Goal: Find specific fact: Find specific fact

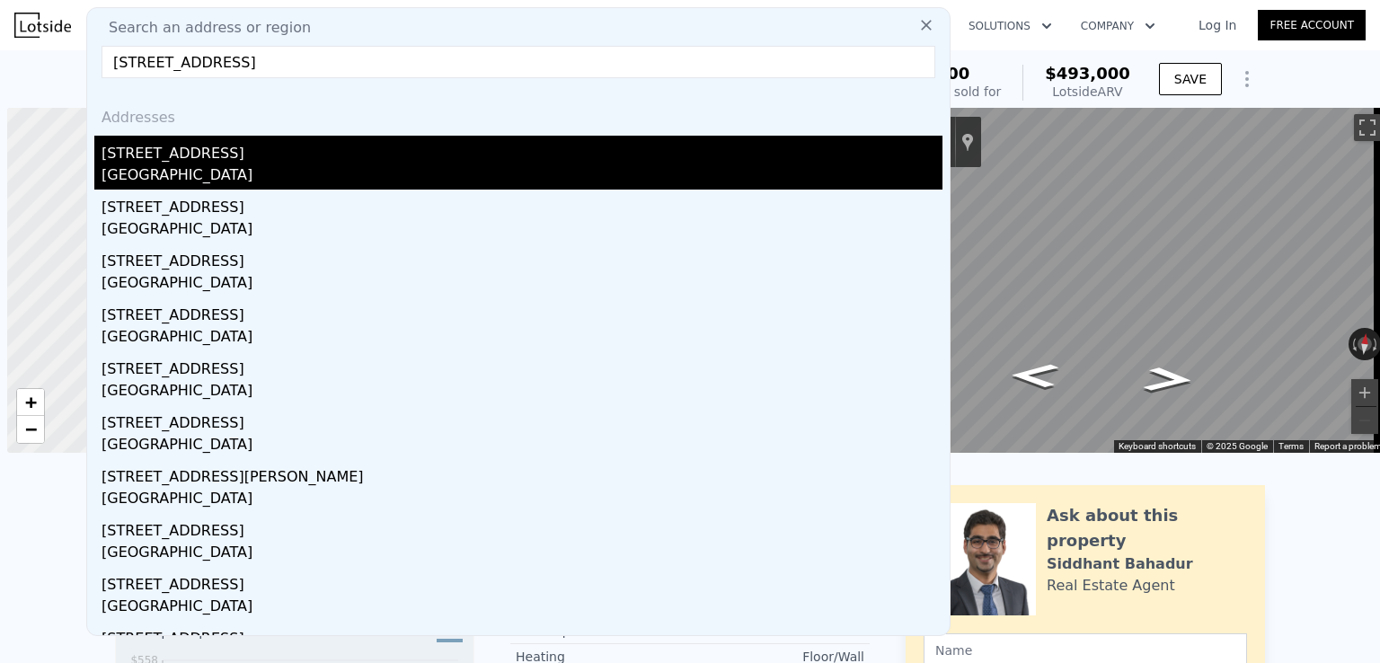
scroll to position [0, 7]
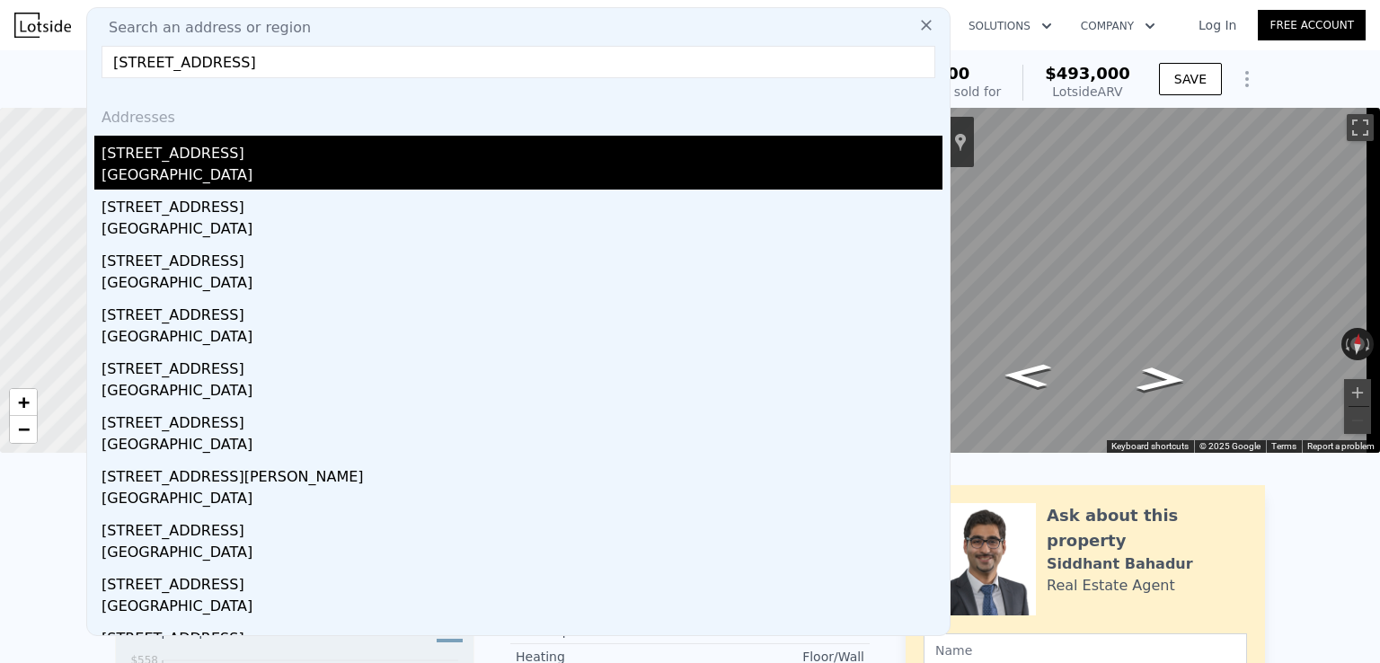
type input "[STREET_ADDRESS]"
click at [307, 163] on div "[STREET_ADDRESS]" at bounding box center [522, 150] width 841 height 29
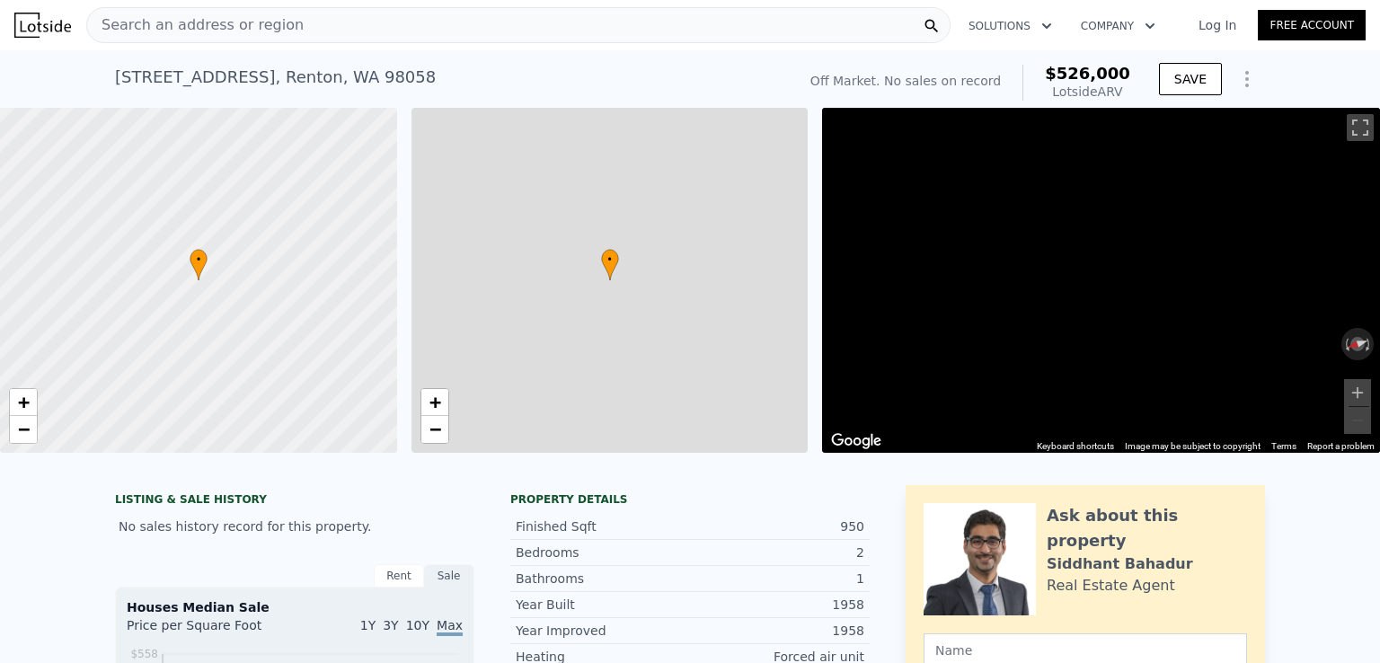
click at [1085, 66] on span "$526,000" at bounding box center [1087, 73] width 85 height 19
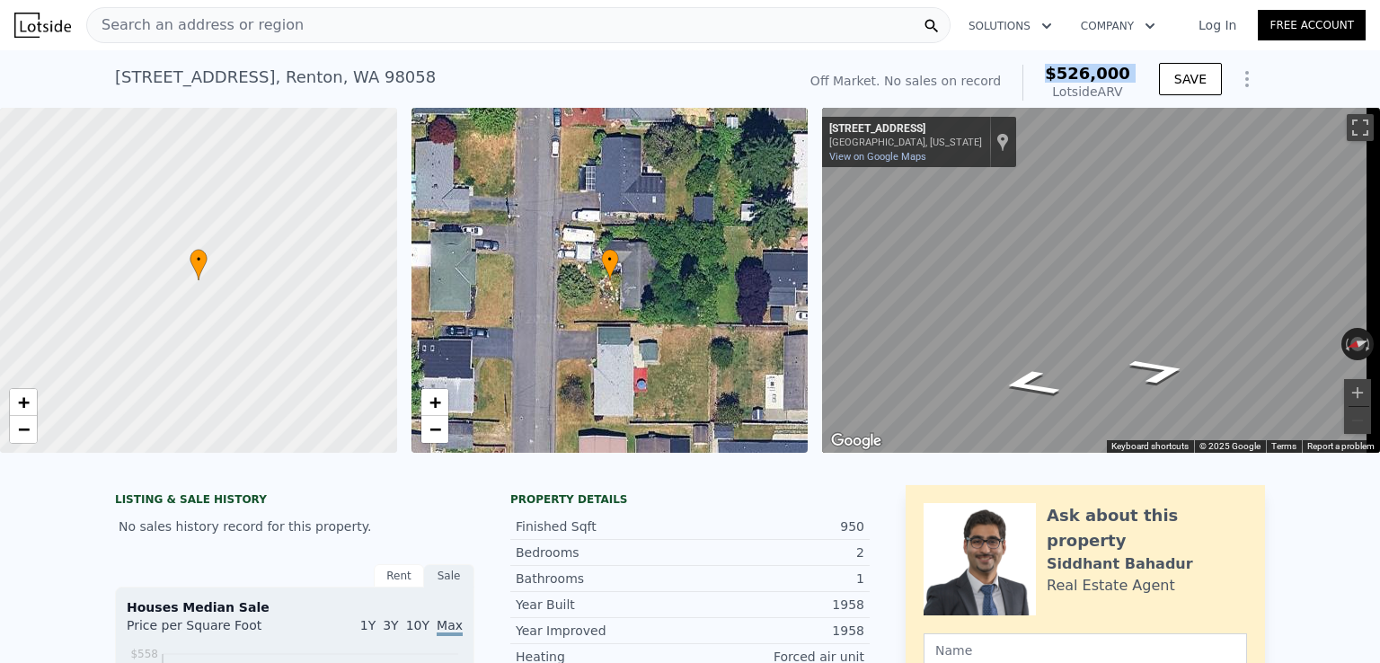
copy span "$526,000"
